Goal: Task Accomplishment & Management: Manage account settings

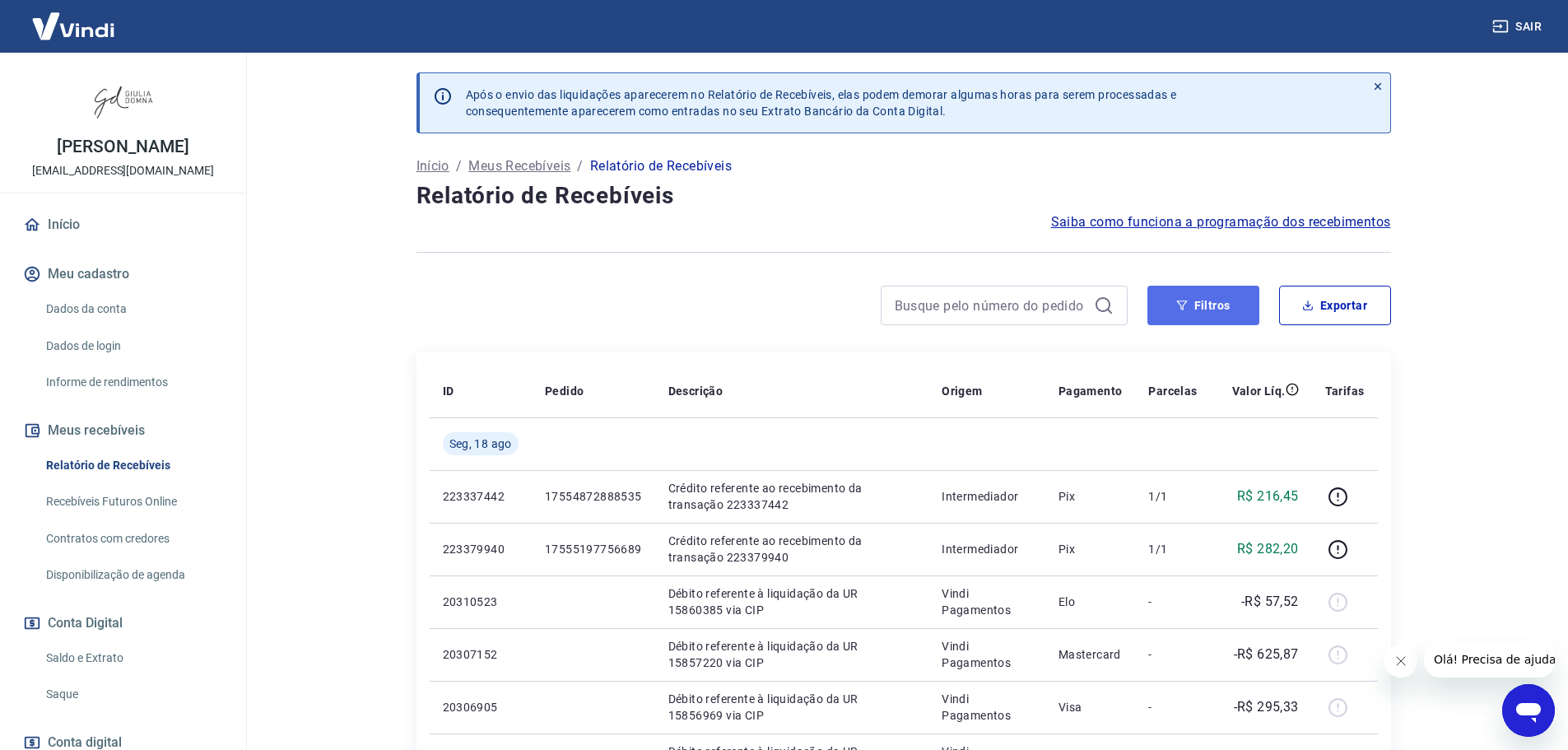
click at [1191, 306] on button "Filtros" at bounding box center [1203, 306] width 112 height 39
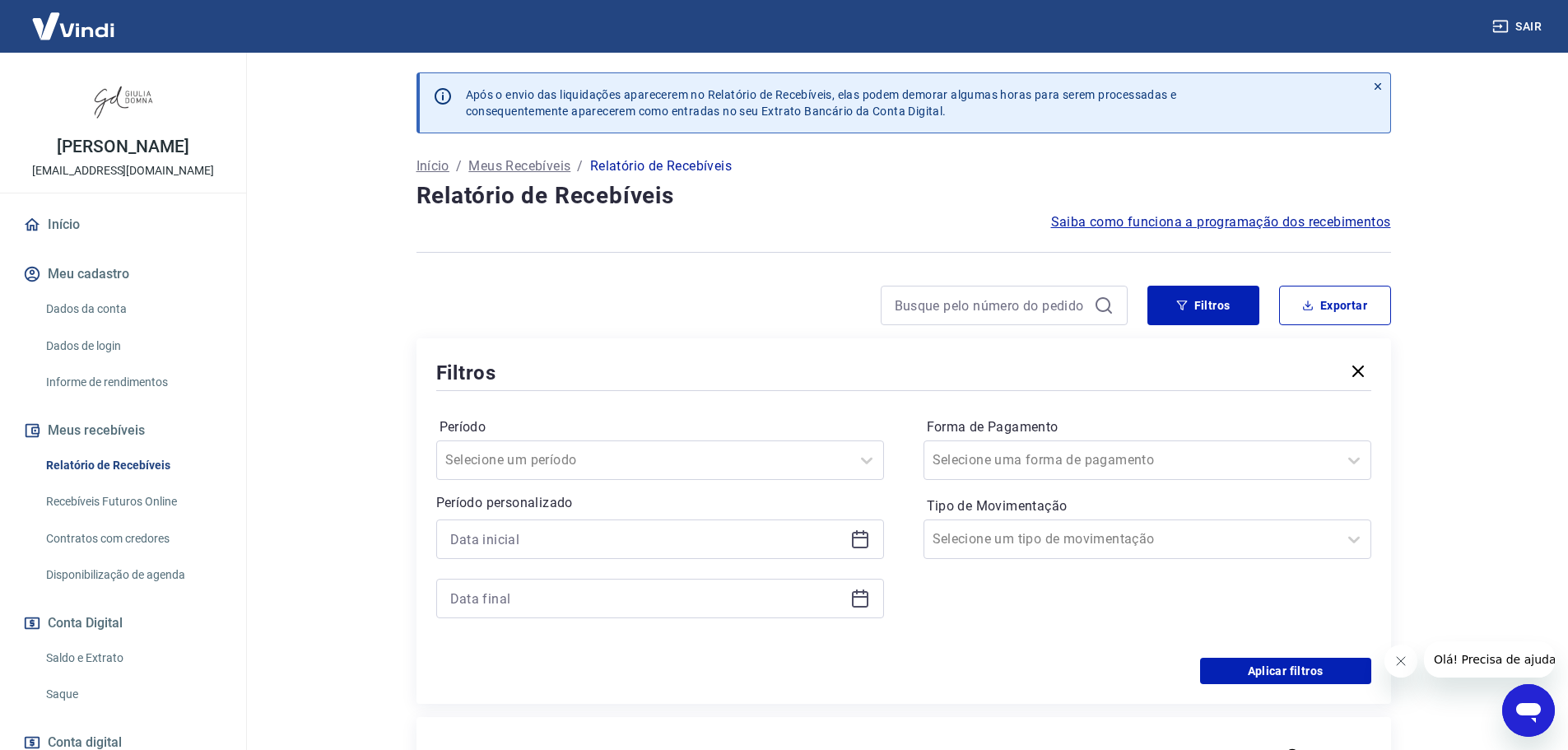
click at [862, 544] on icon at bounding box center [861, 539] width 20 height 20
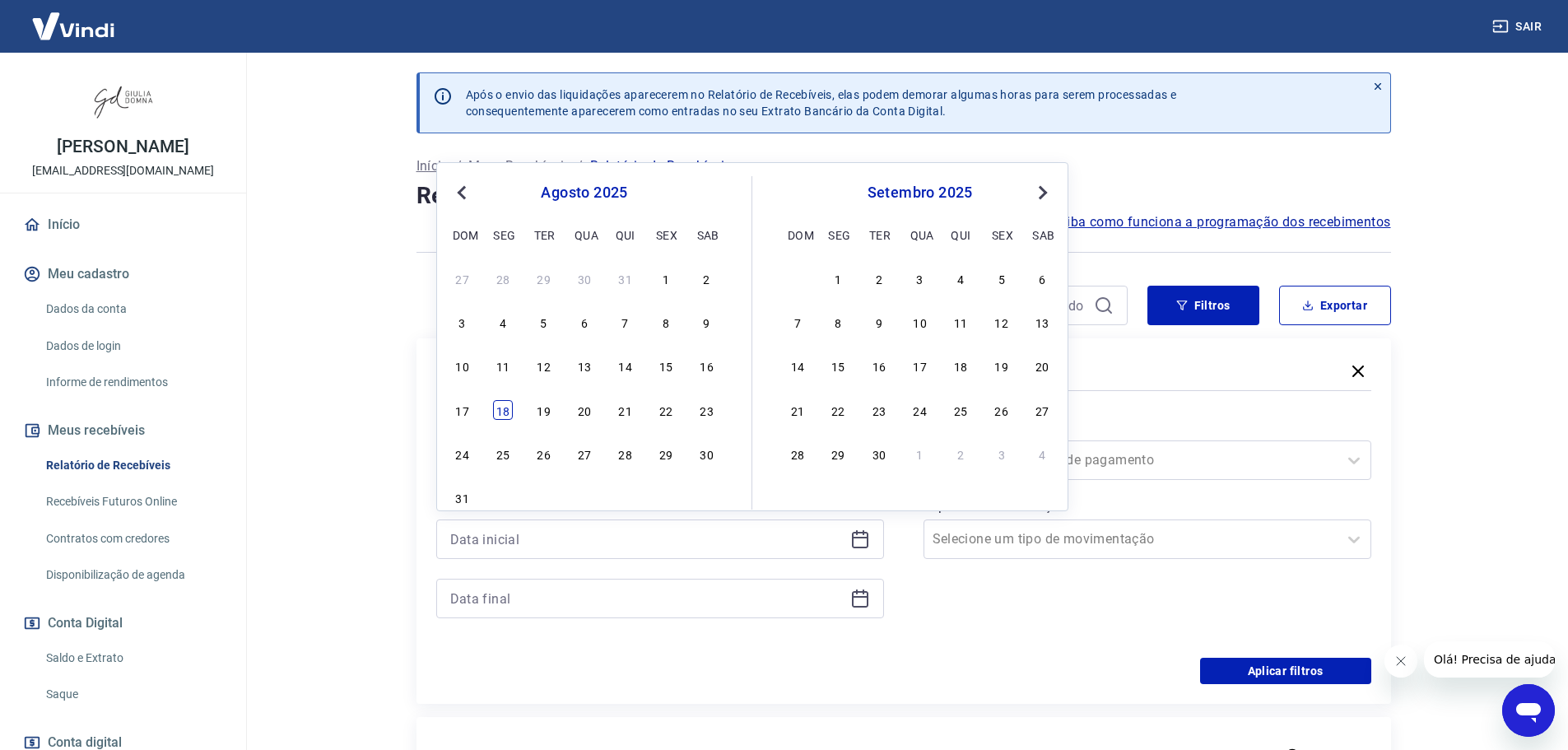
click at [503, 409] on div "18" at bounding box center [503, 410] width 20 height 20
type input "[DATE]"
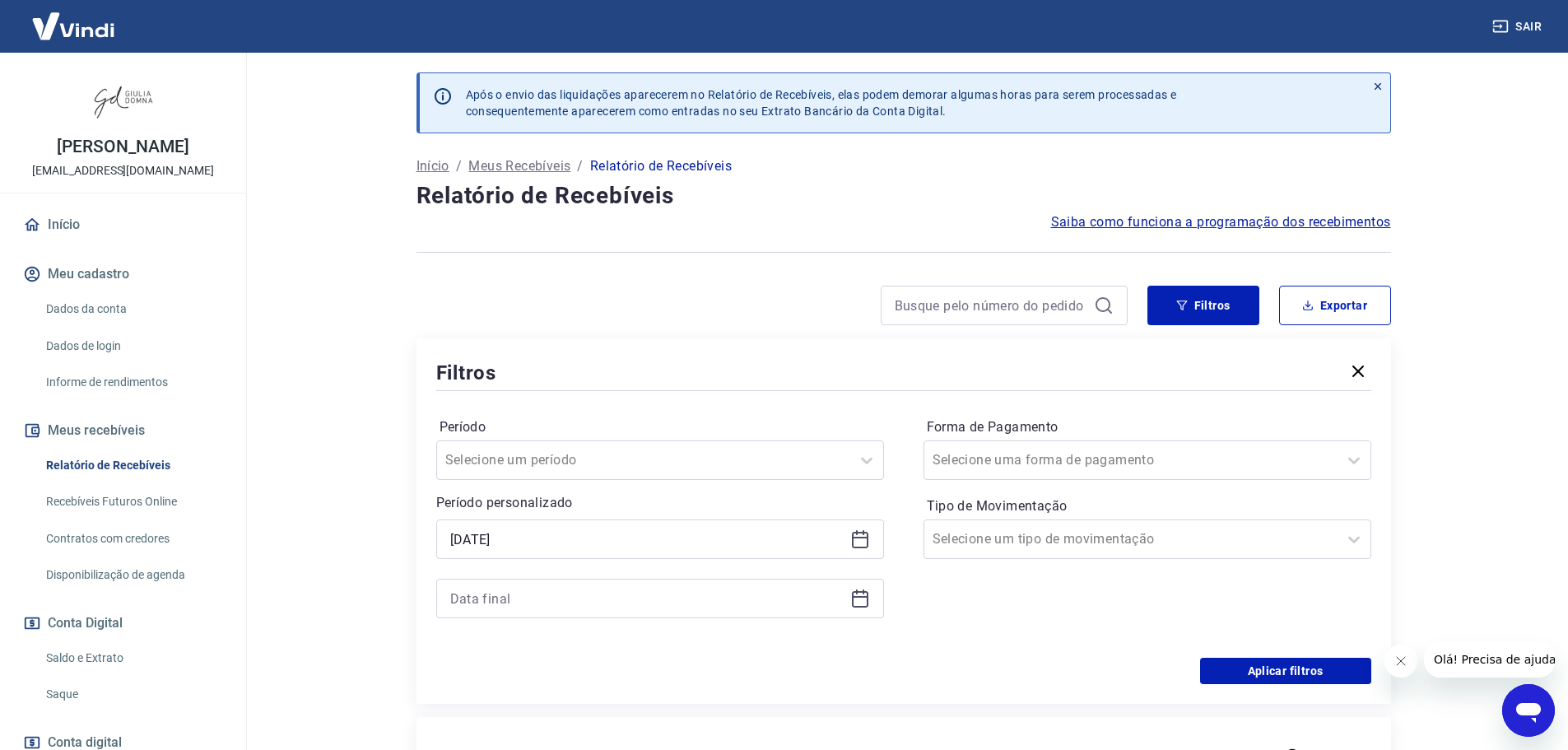
click at [858, 602] on icon at bounding box center [861, 599] width 20 height 20
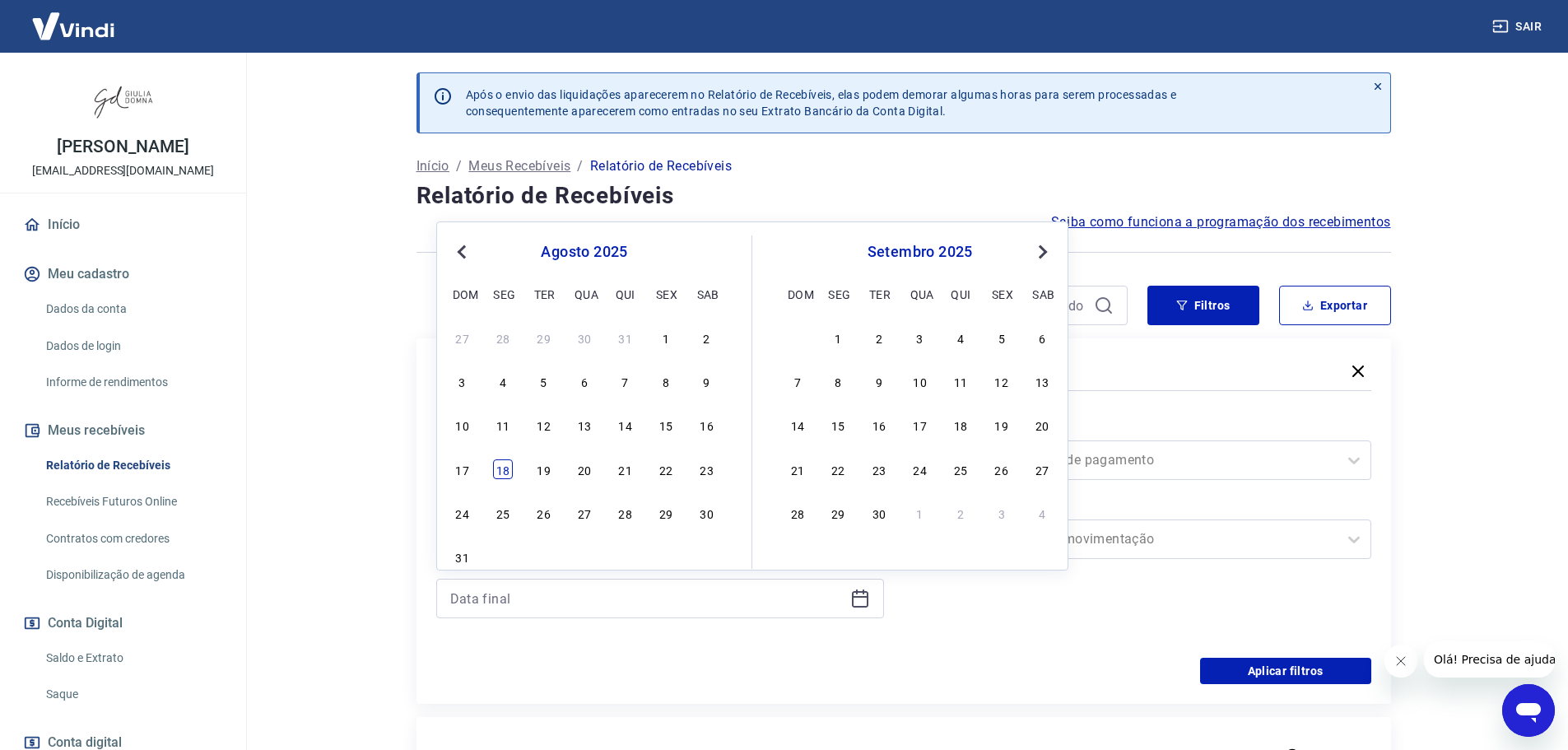
click at [501, 466] on div "18" at bounding box center [503, 470] width 20 height 20
type input "[DATE]"
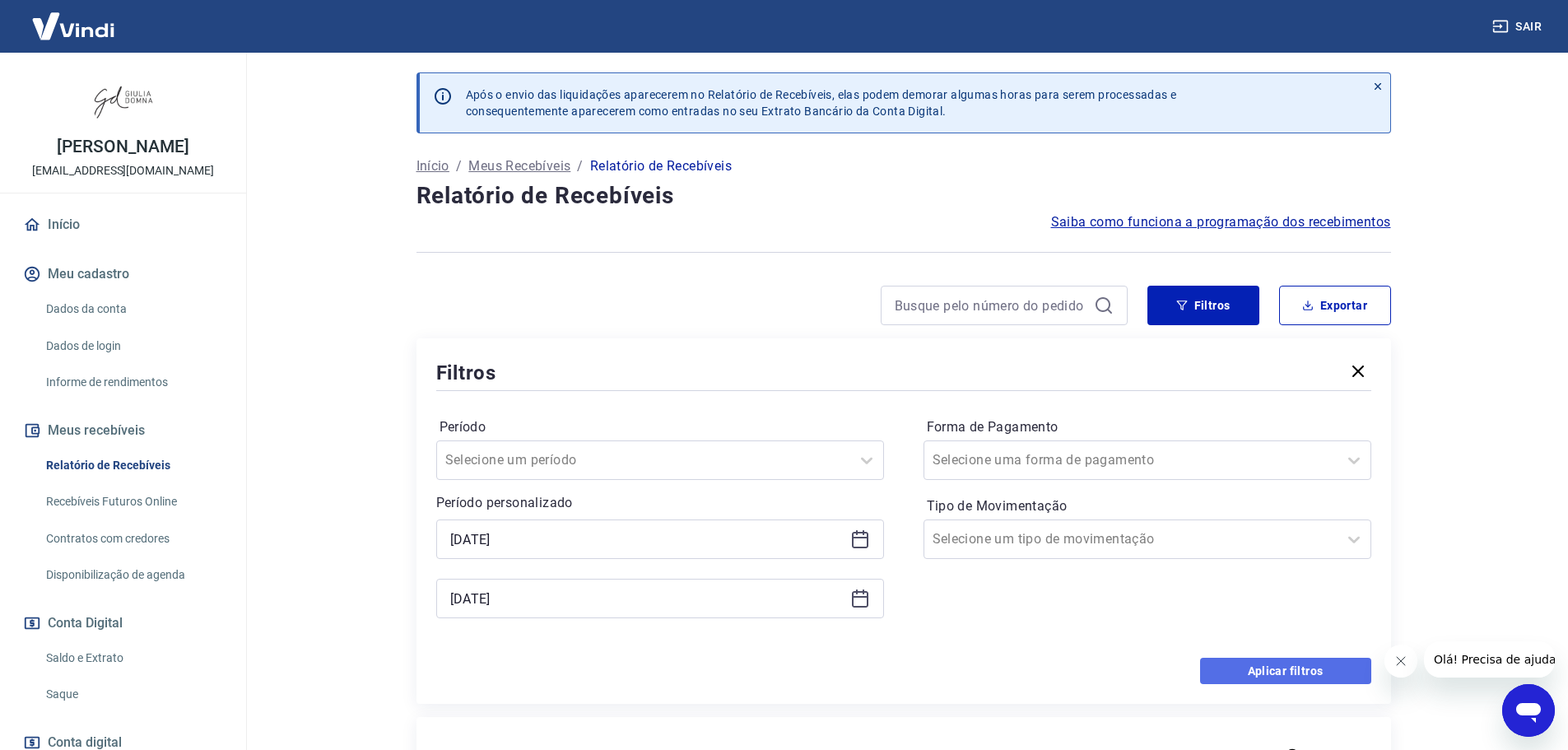
click at [1268, 668] on button "Aplicar filtros" at bounding box center [1285, 670] width 171 height 26
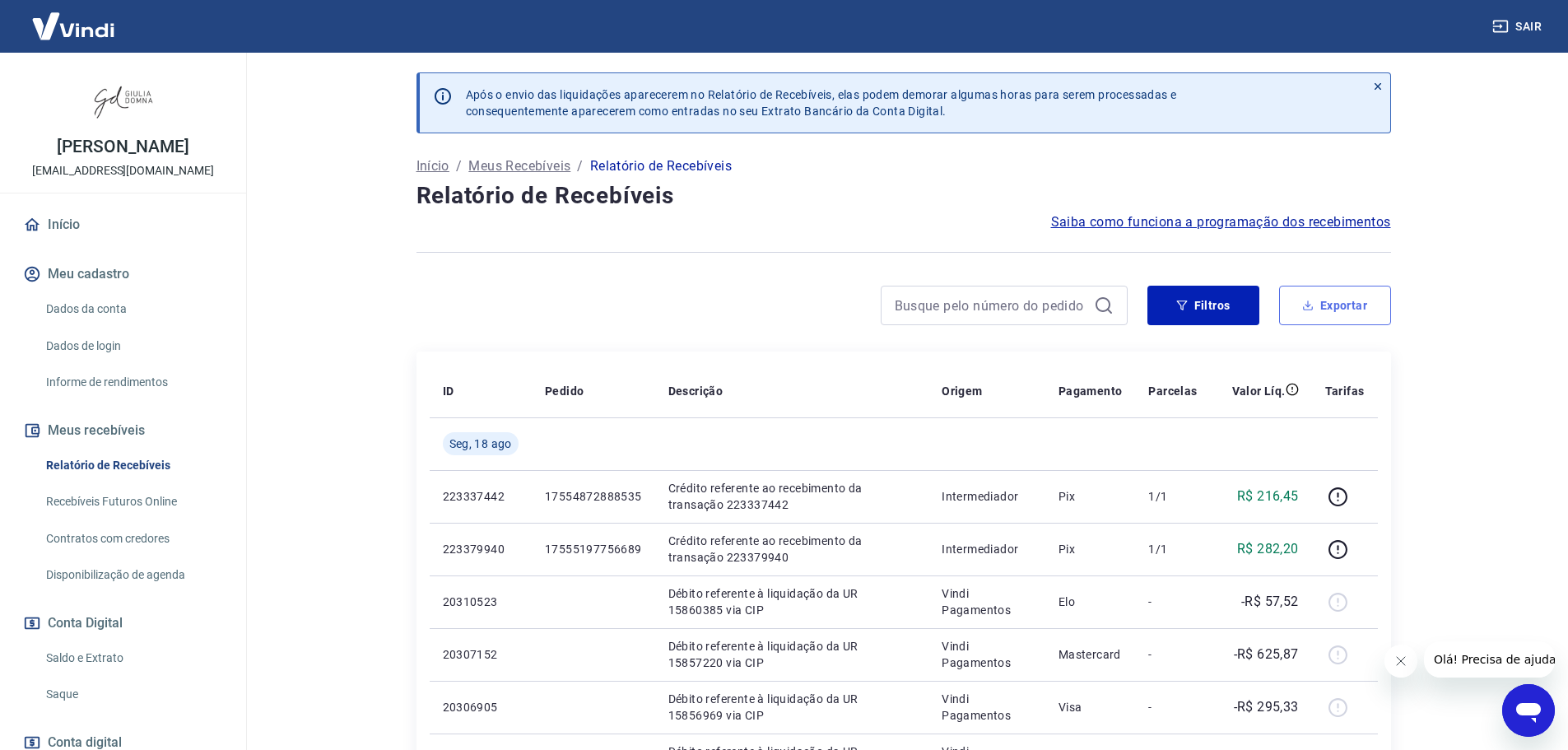
click at [1333, 304] on button "Exportar" at bounding box center [1334, 306] width 112 height 39
type input "[DATE]"
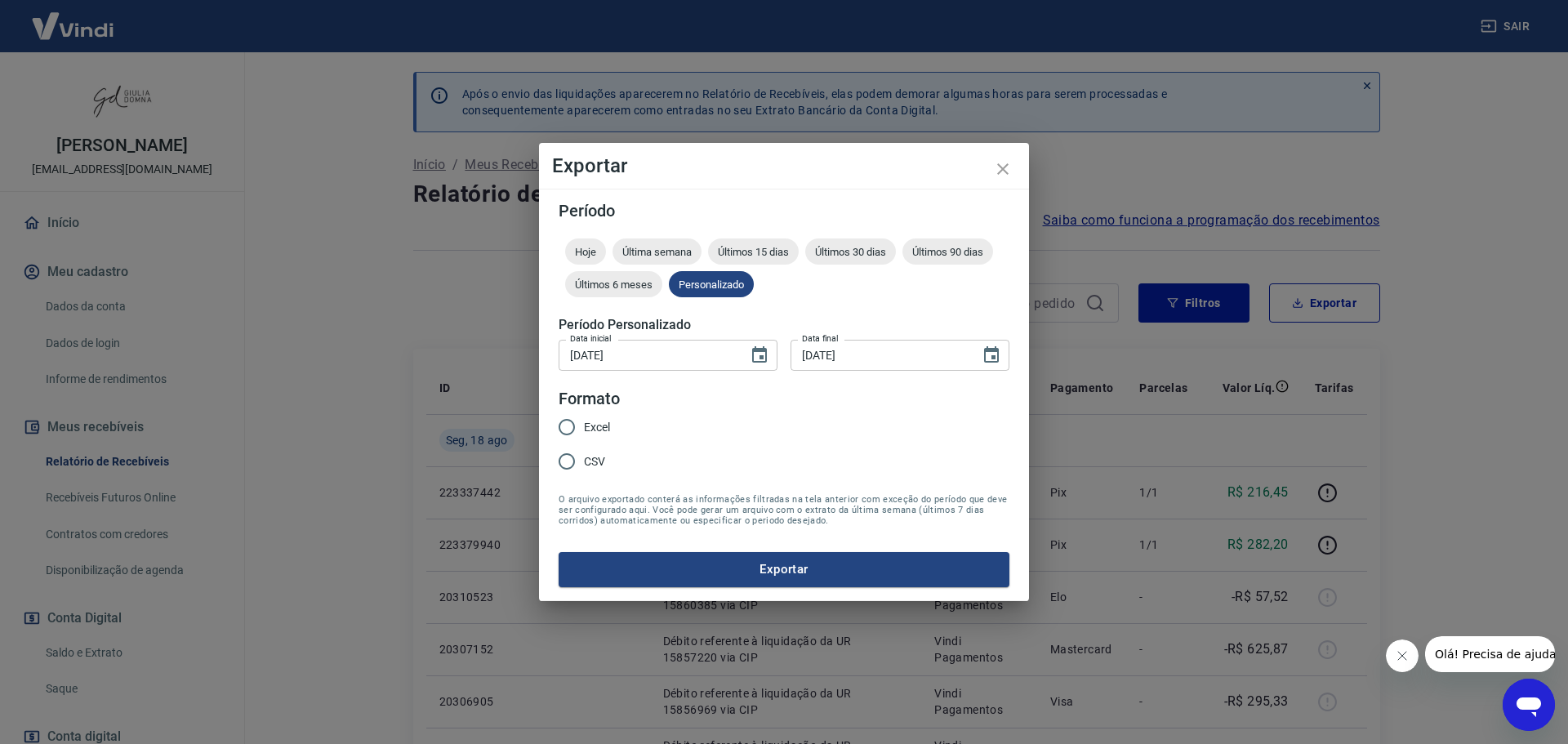
click at [563, 429] on input "Excel" at bounding box center [567, 427] width 35 height 35
radio input "true"
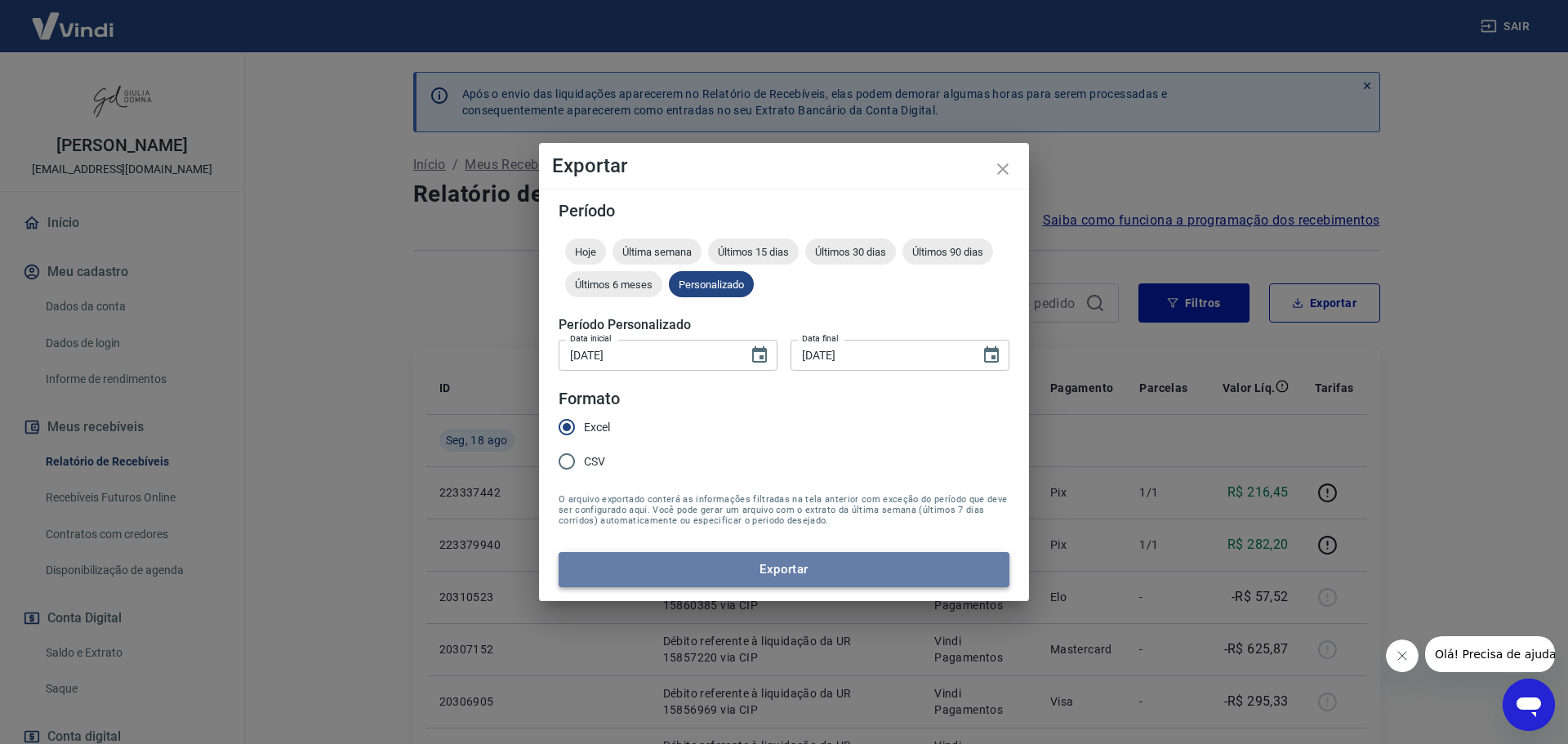
click at [808, 574] on button "Exportar" at bounding box center [784, 569] width 450 height 35
